Goal: Task Accomplishment & Management: Use online tool/utility

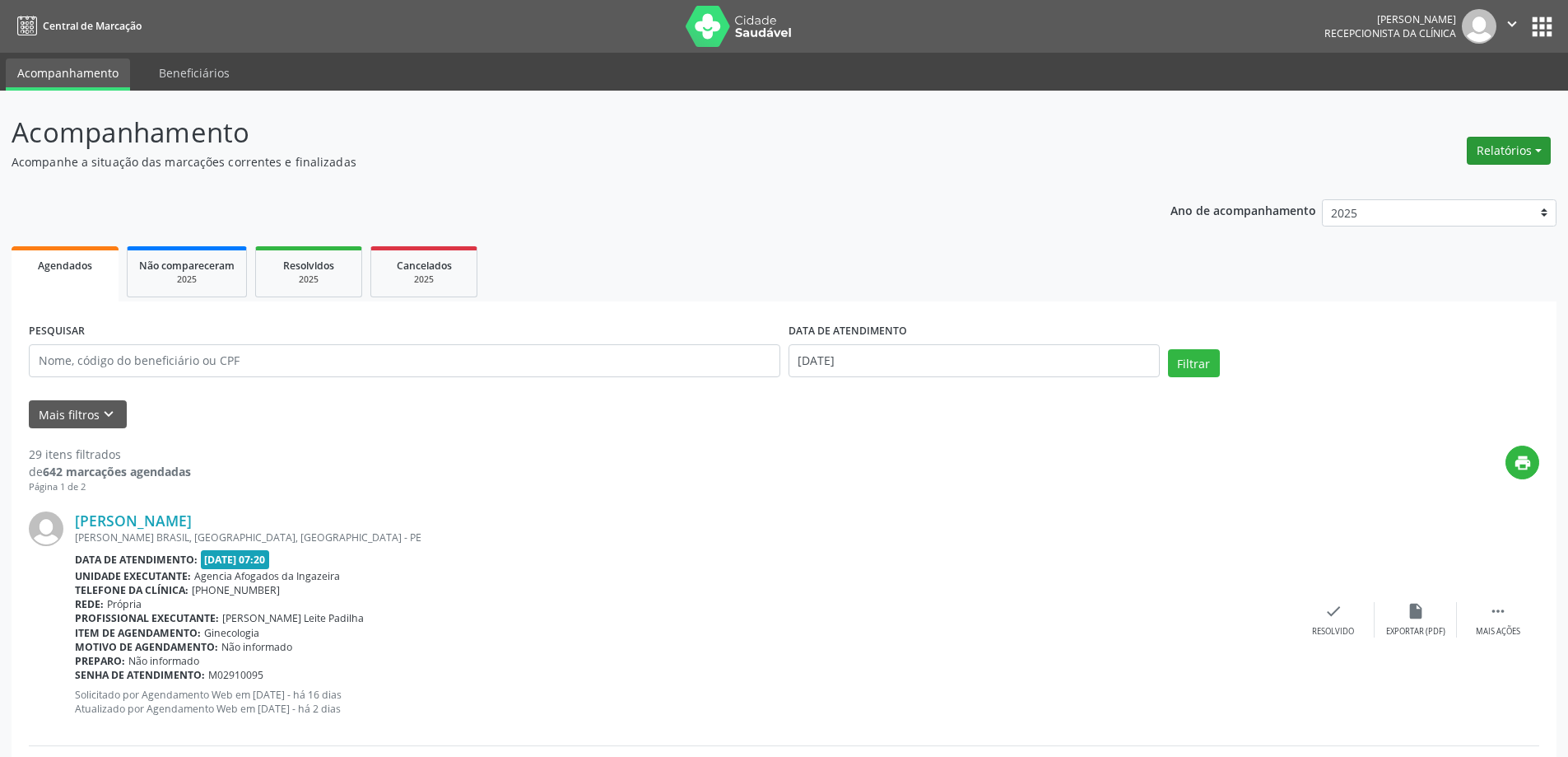
click at [1522, 153] on button "Relatórios" at bounding box center [1508, 150] width 84 height 28
click at [1467, 187] on link "Agendamentos" at bounding box center [1463, 186] width 177 height 23
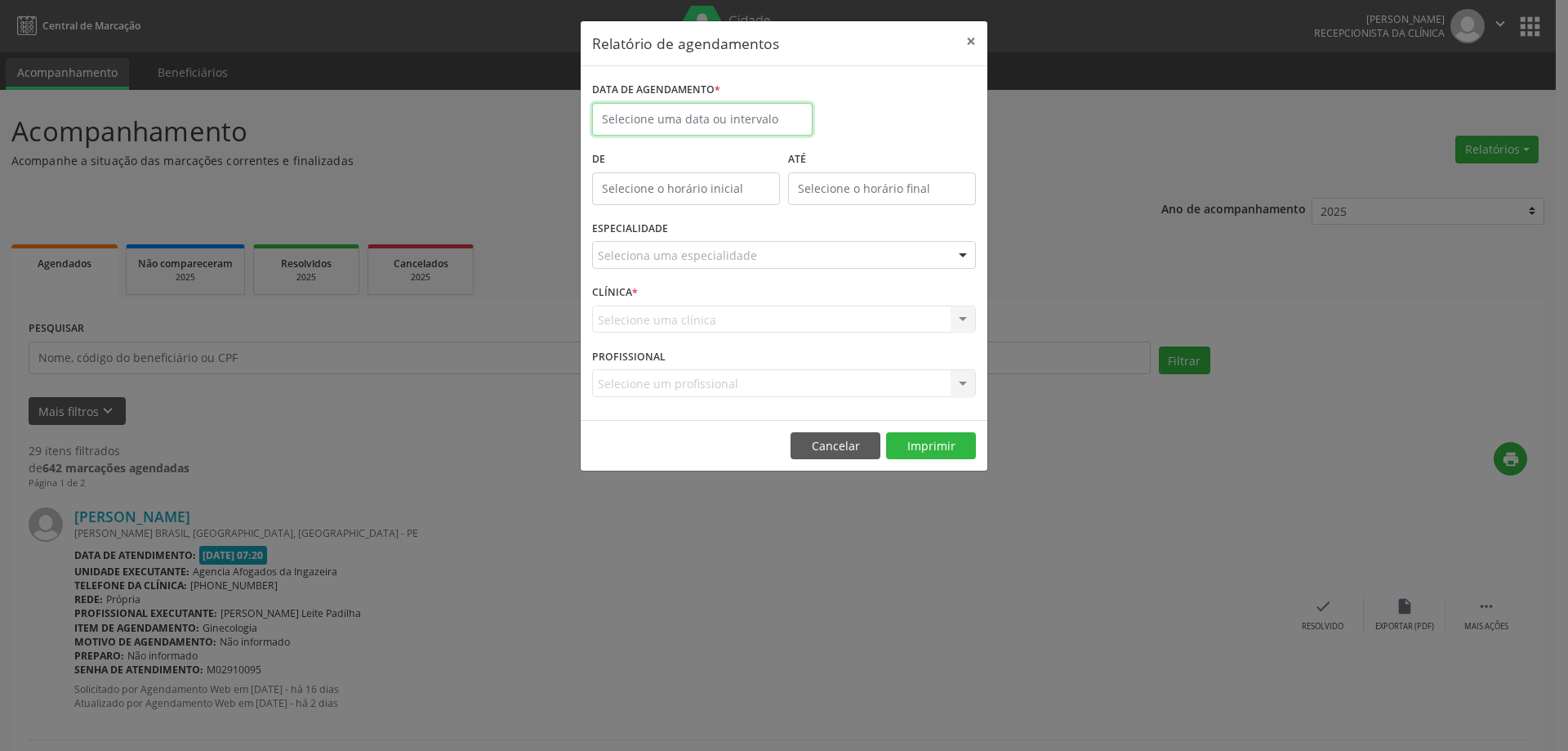
click at [687, 122] on input "text" at bounding box center [702, 119] width 220 height 32
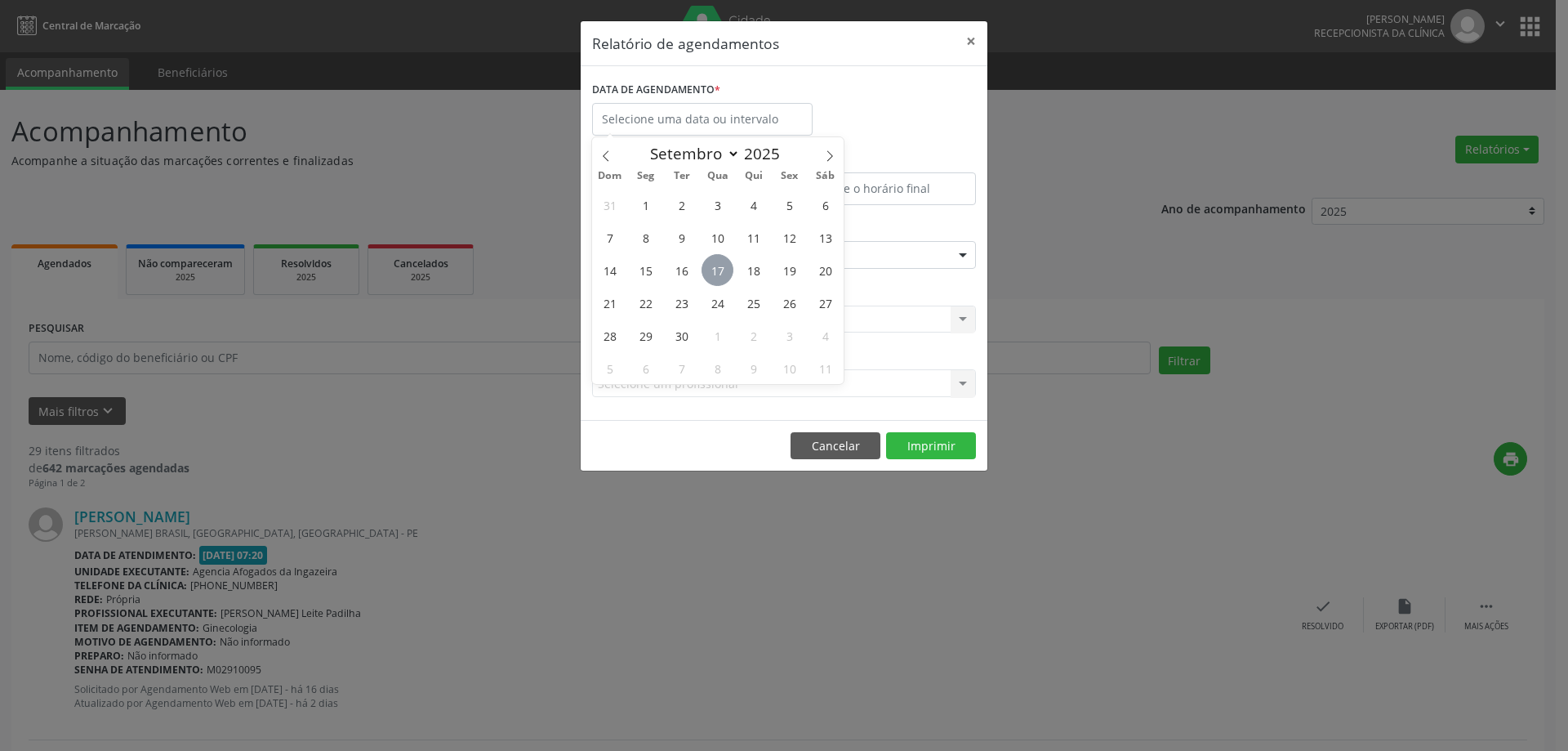
click at [715, 268] on span "17" at bounding box center [716, 270] width 31 height 31
type input "[DATE]"
click at [715, 268] on span "17" at bounding box center [716, 270] width 31 height 31
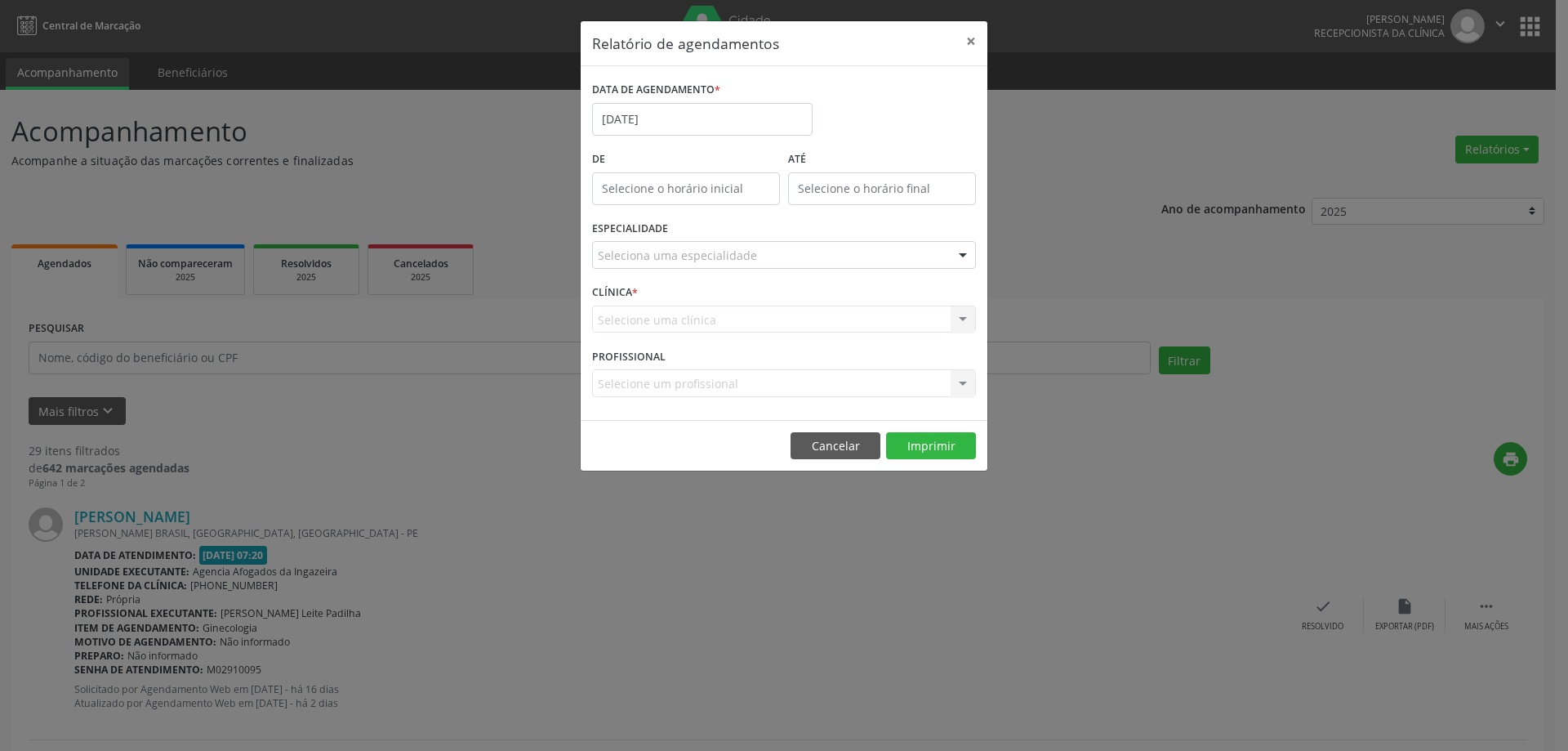
click at [771, 248] on div "Seleciona uma especialidade" at bounding box center [784, 254] width 384 height 28
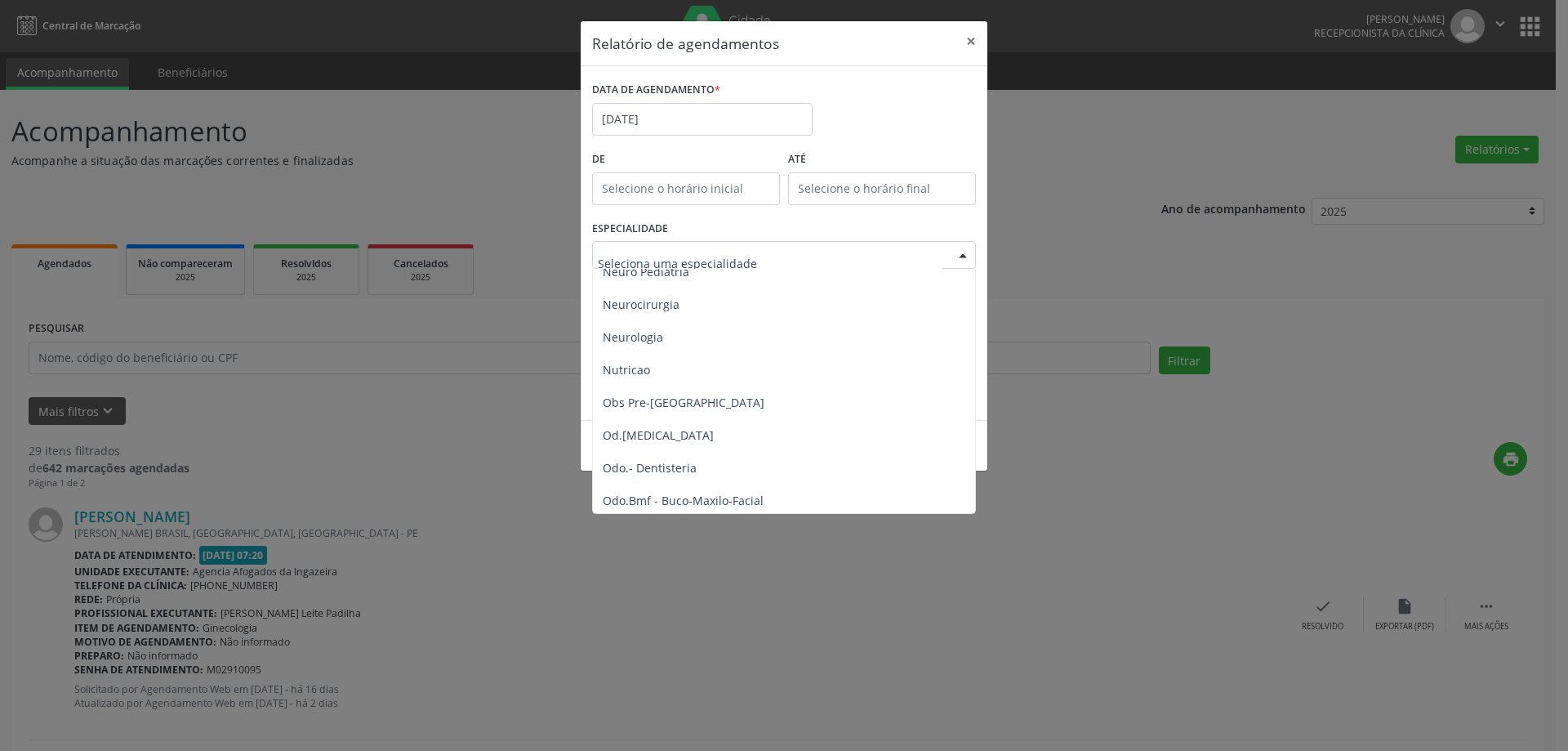
scroll to position [1634, 0]
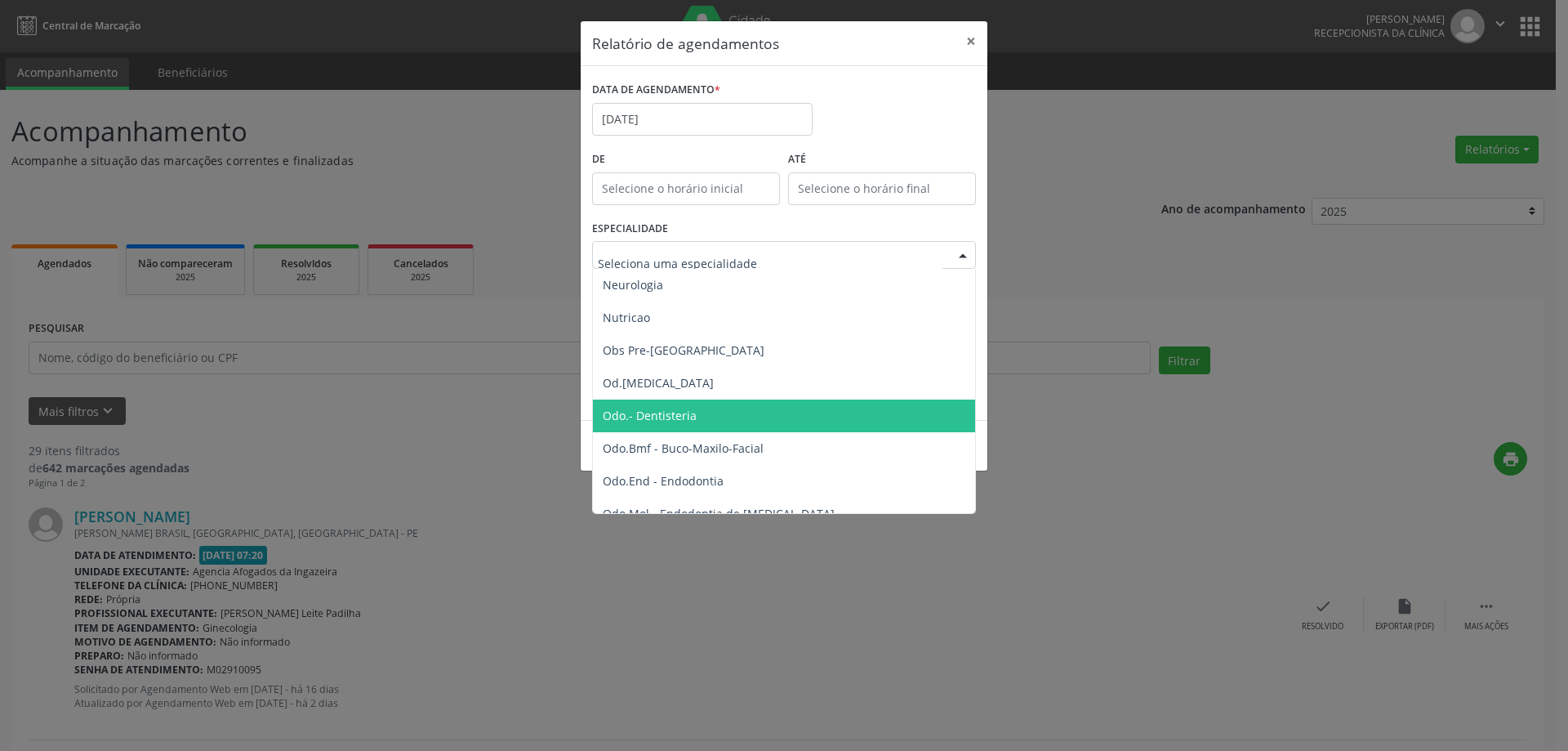
click at [685, 421] on span "Odo.- Dentisteria" at bounding box center [650, 416] width 94 height 15
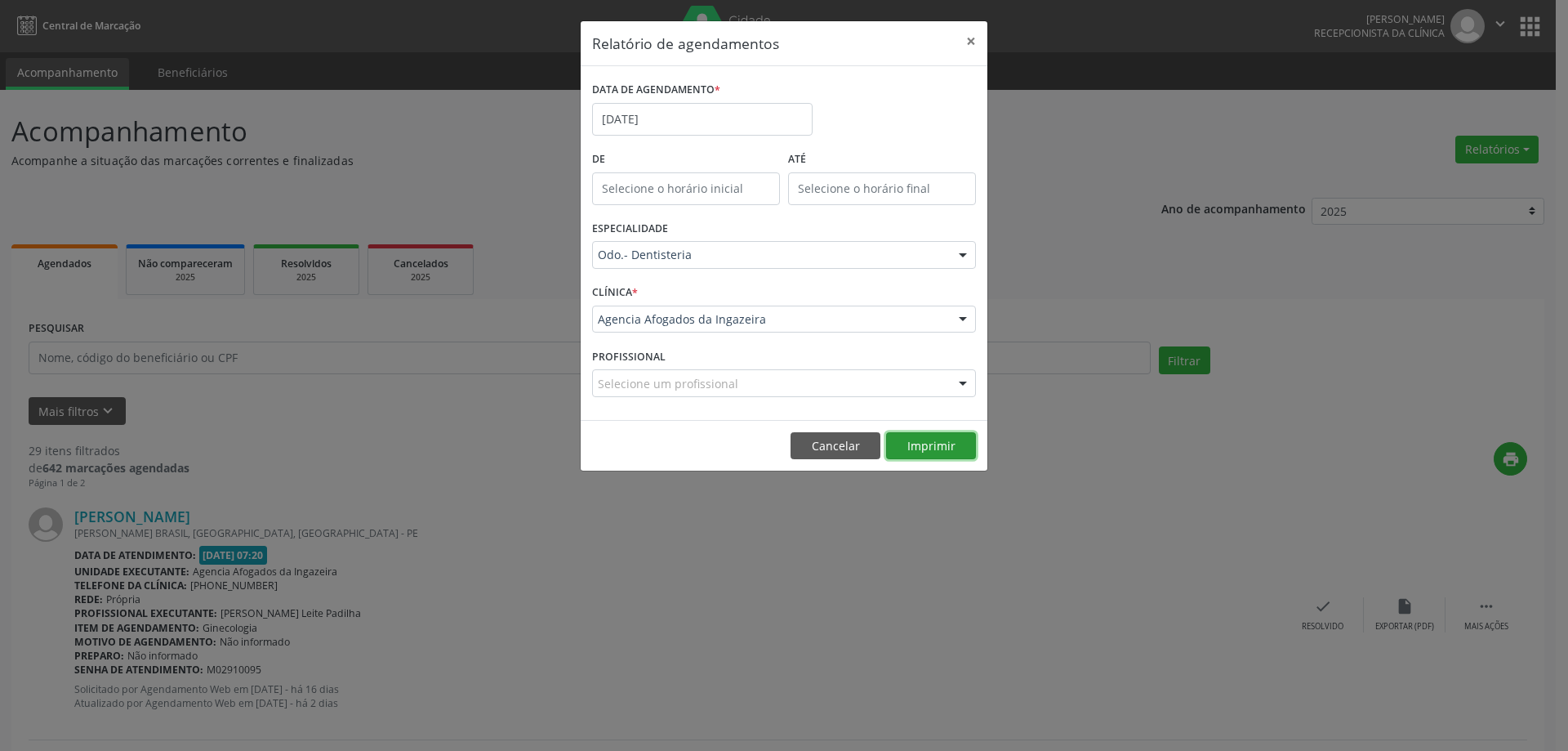
click at [918, 448] on button "Imprimir" at bounding box center [931, 446] width 90 height 28
